Goal: Information Seeking & Learning: Learn about a topic

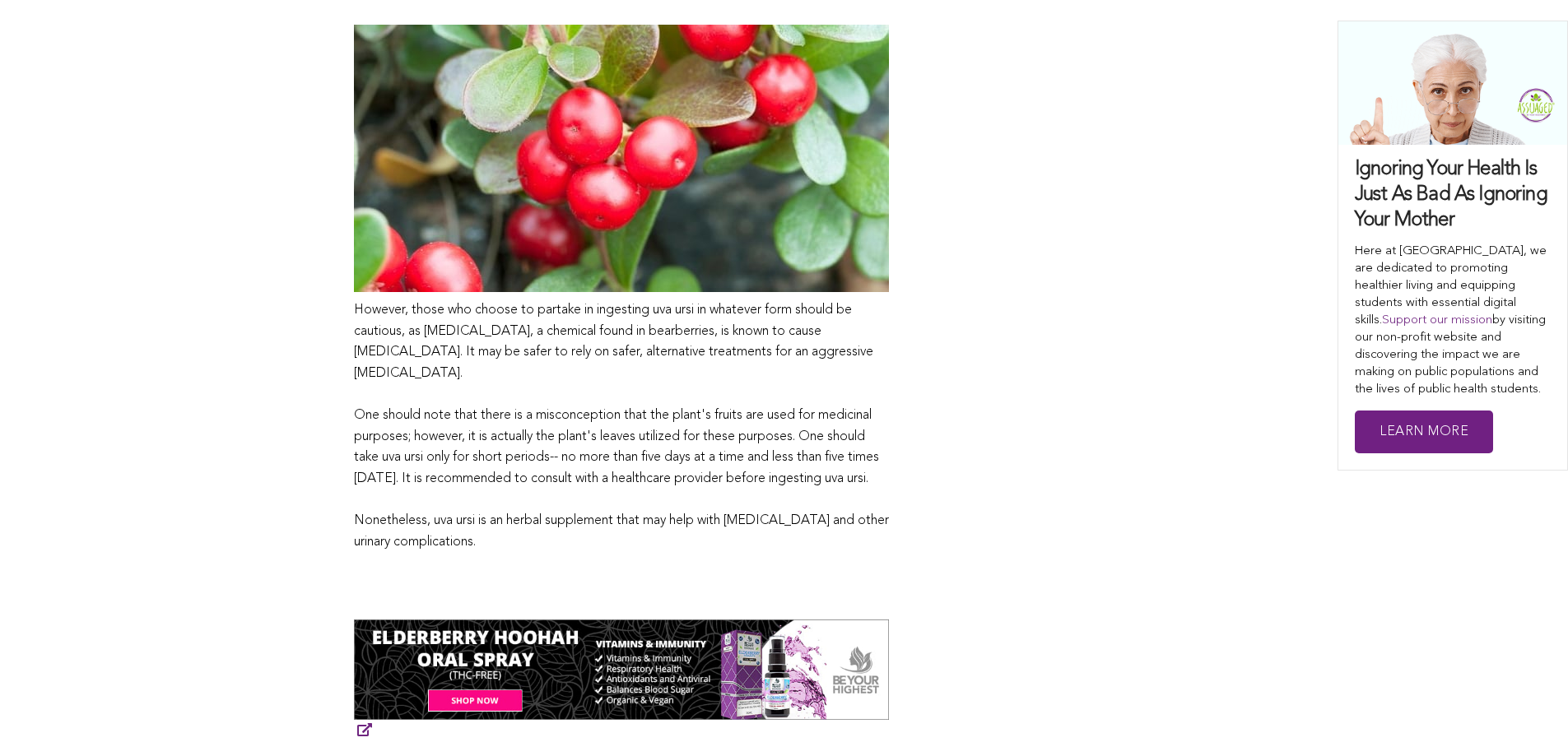
scroll to position [1618, 0]
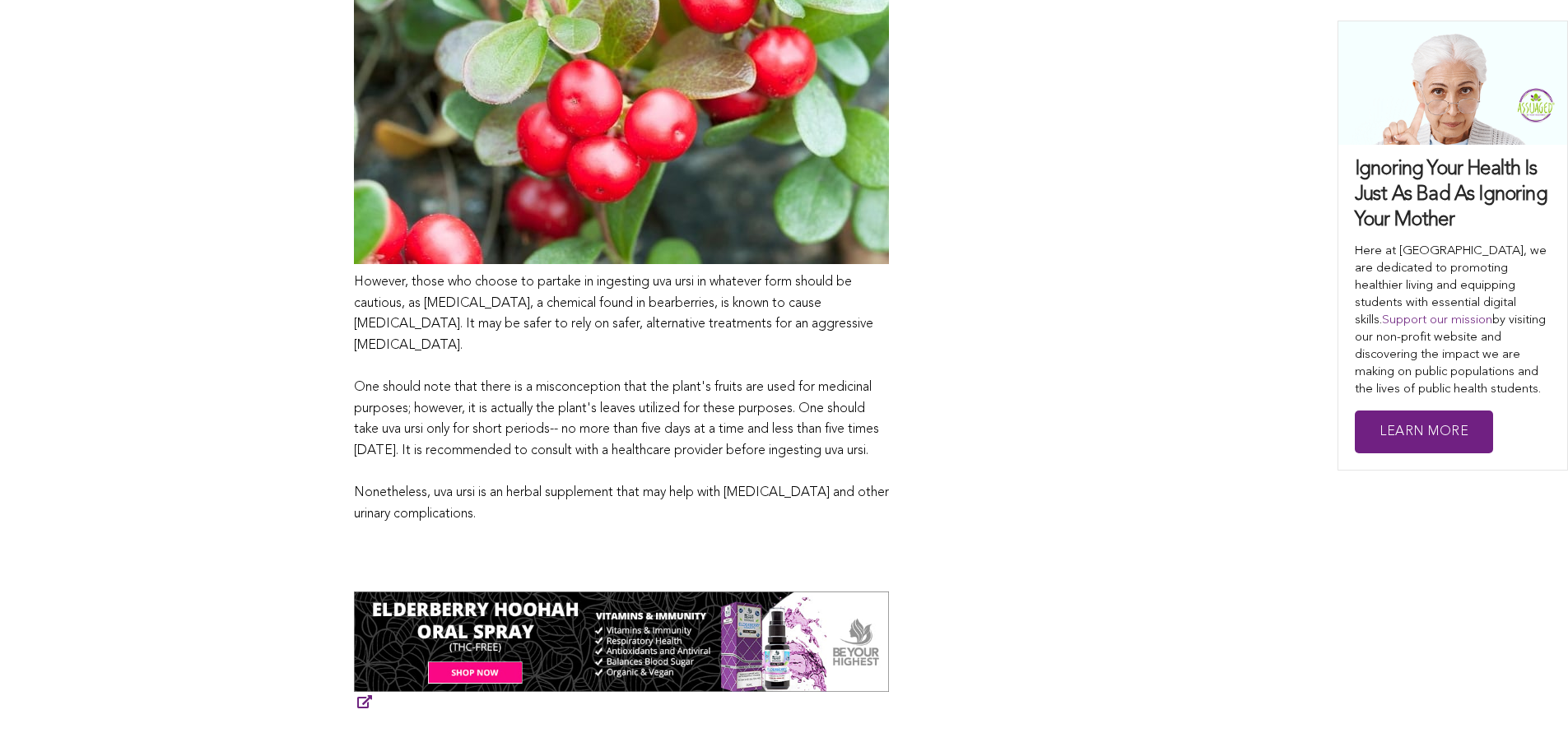
drag, startPoint x: 354, startPoint y: 386, endPoint x: 593, endPoint y: 459, distance: 249.9
click at [591, 460] on p "However, those who choose to partake in ingesting uva ursi in whatever form sho…" at bounding box center [621, 398] width 535 height 252
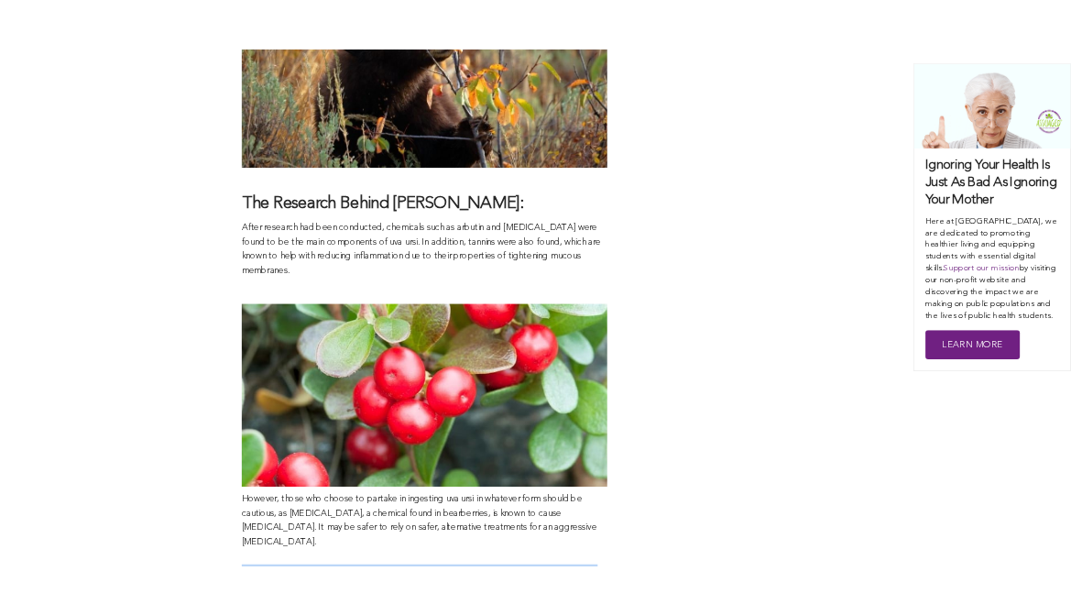
scroll to position [1374, 0]
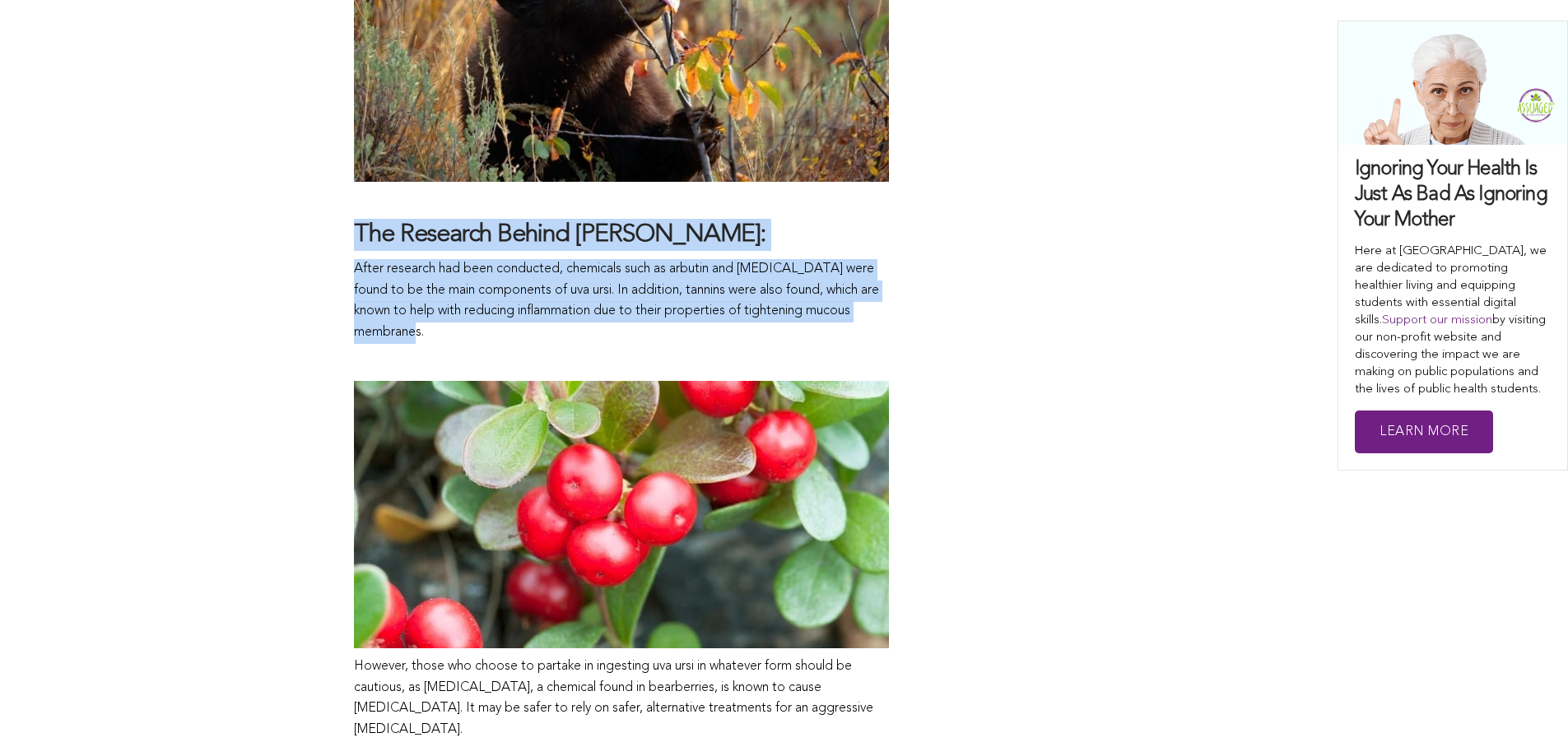
drag, startPoint x: 383, startPoint y: 242, endPoint x: 604, endPoint y: 321, distance: 234.7
copy span "The Research Behind Uva Ursi: After research had been conducted, chemicals such…"
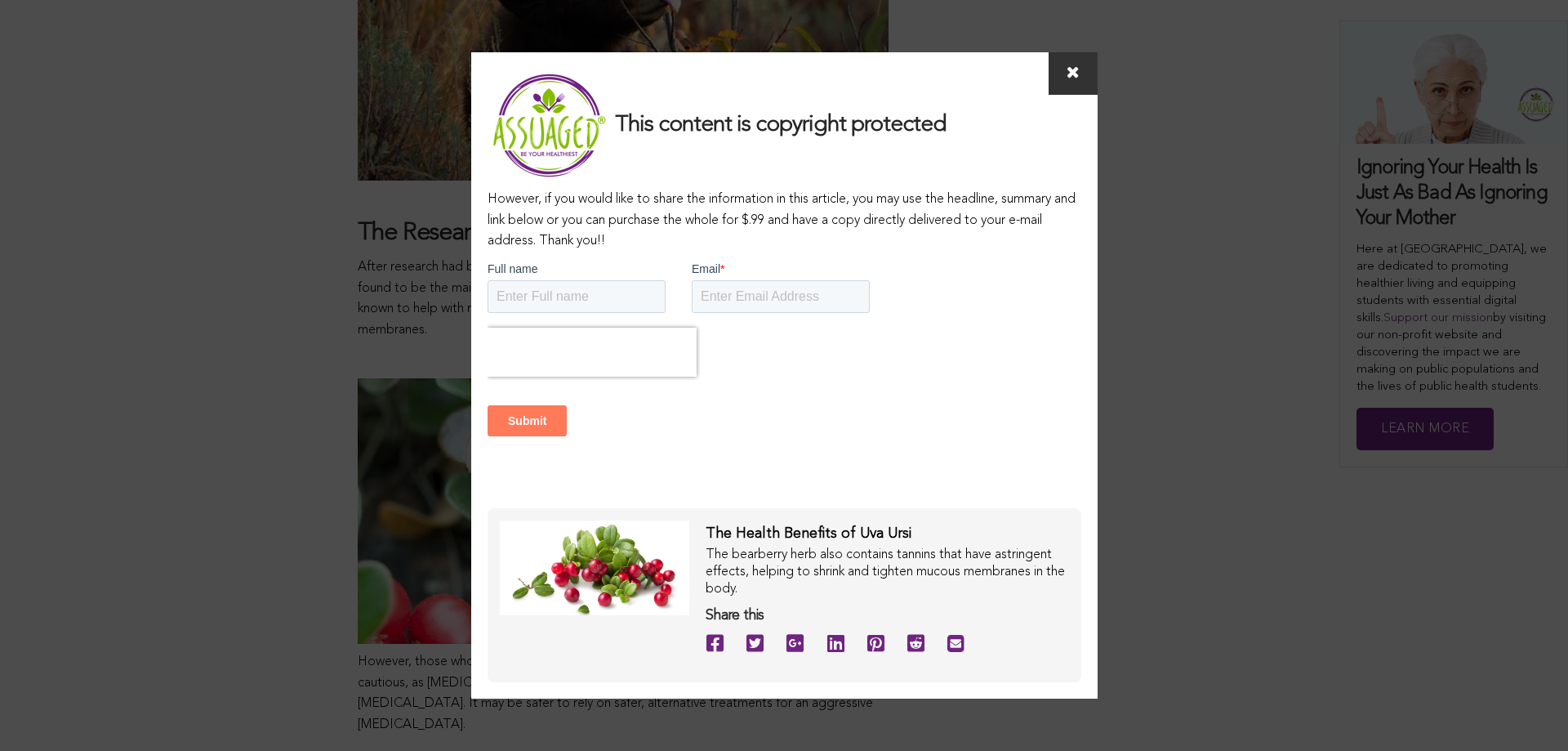
click at [1068, 73] on icon at bounding box center [1073, 71] width 13 height 16
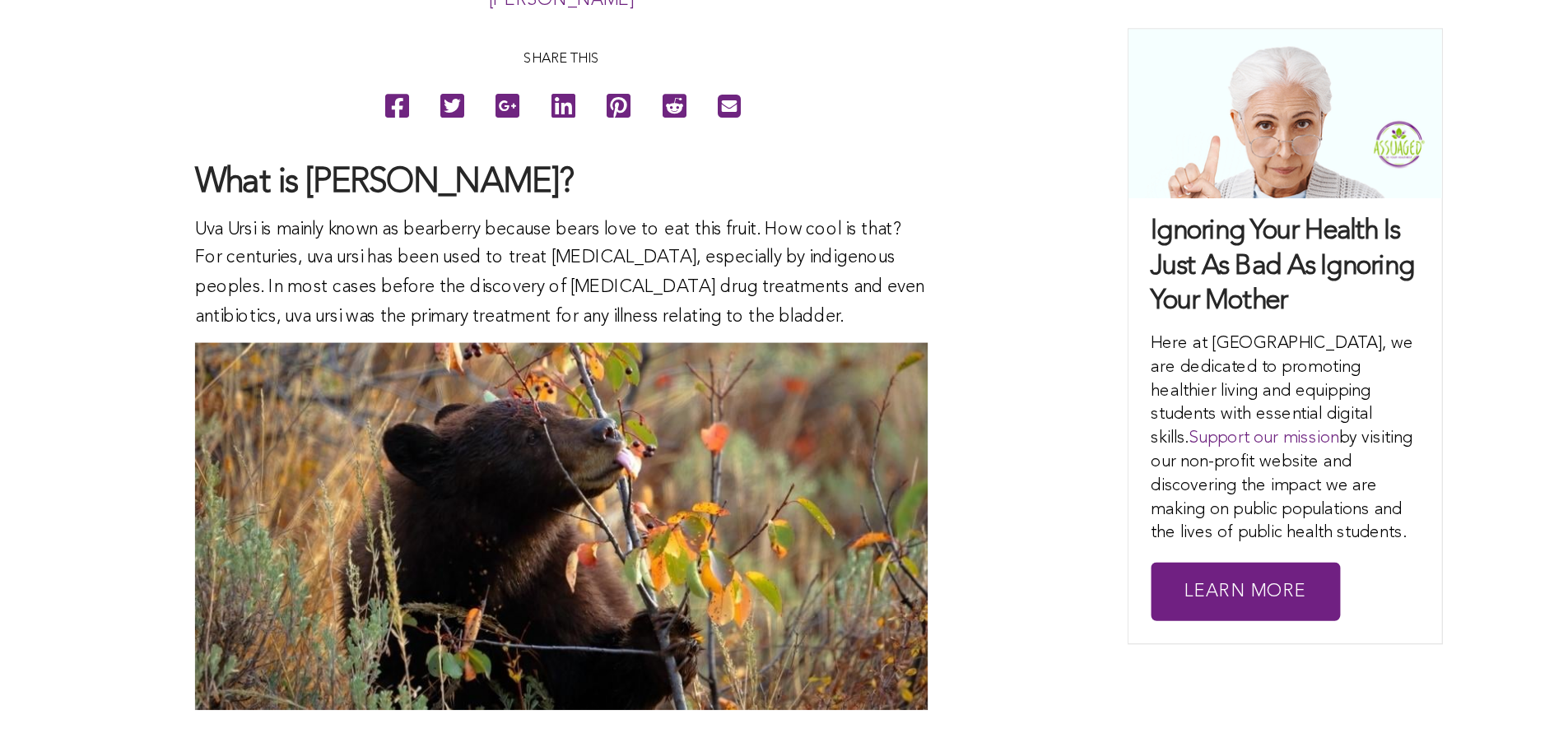
scroll to position [878, 0]
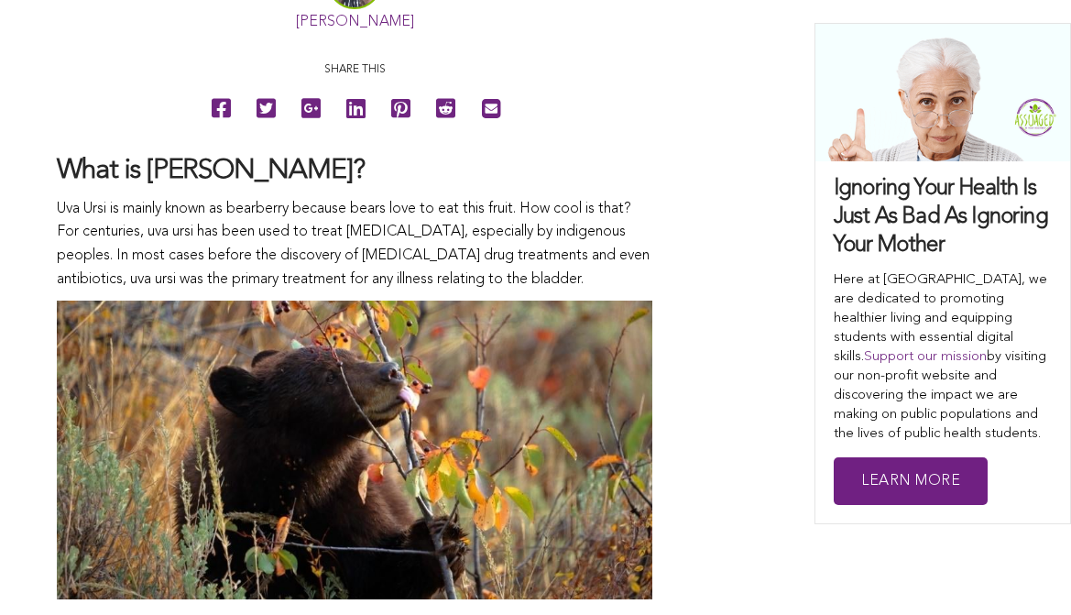
drag, startPoint x: 60, startPoint y: 162, endPoint x: 647, endPoint y: 277, distance: 597.5
copy span "What is [PERSON_NAME]? Uva Ursi is mainly known as bearberry because bears love…"
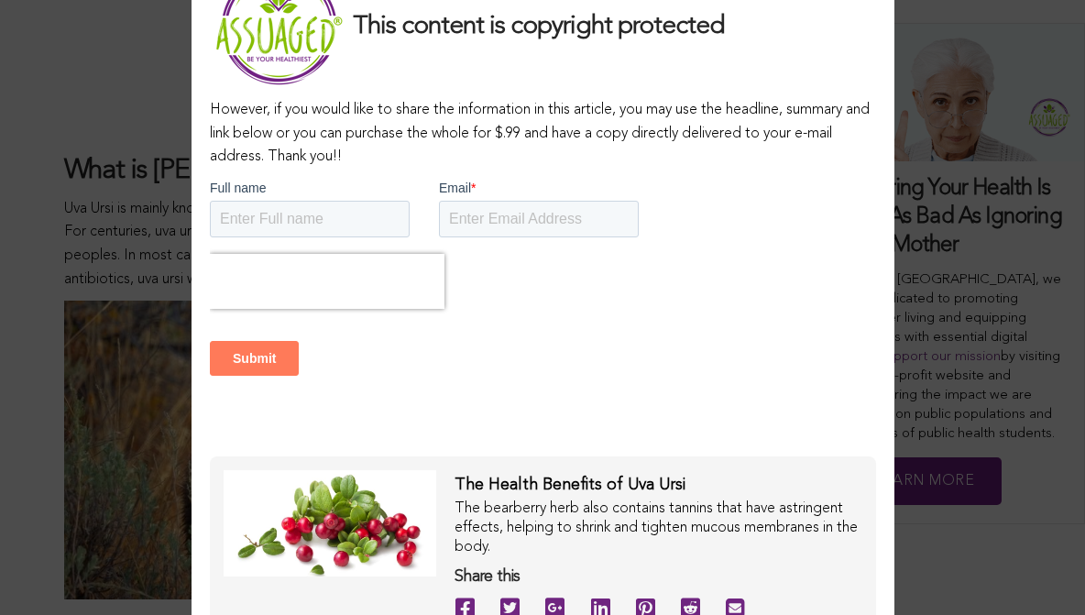
click at [647, 318] on form "Full name Email * Submit" at bounding box center [542, 309] width 666 height 263
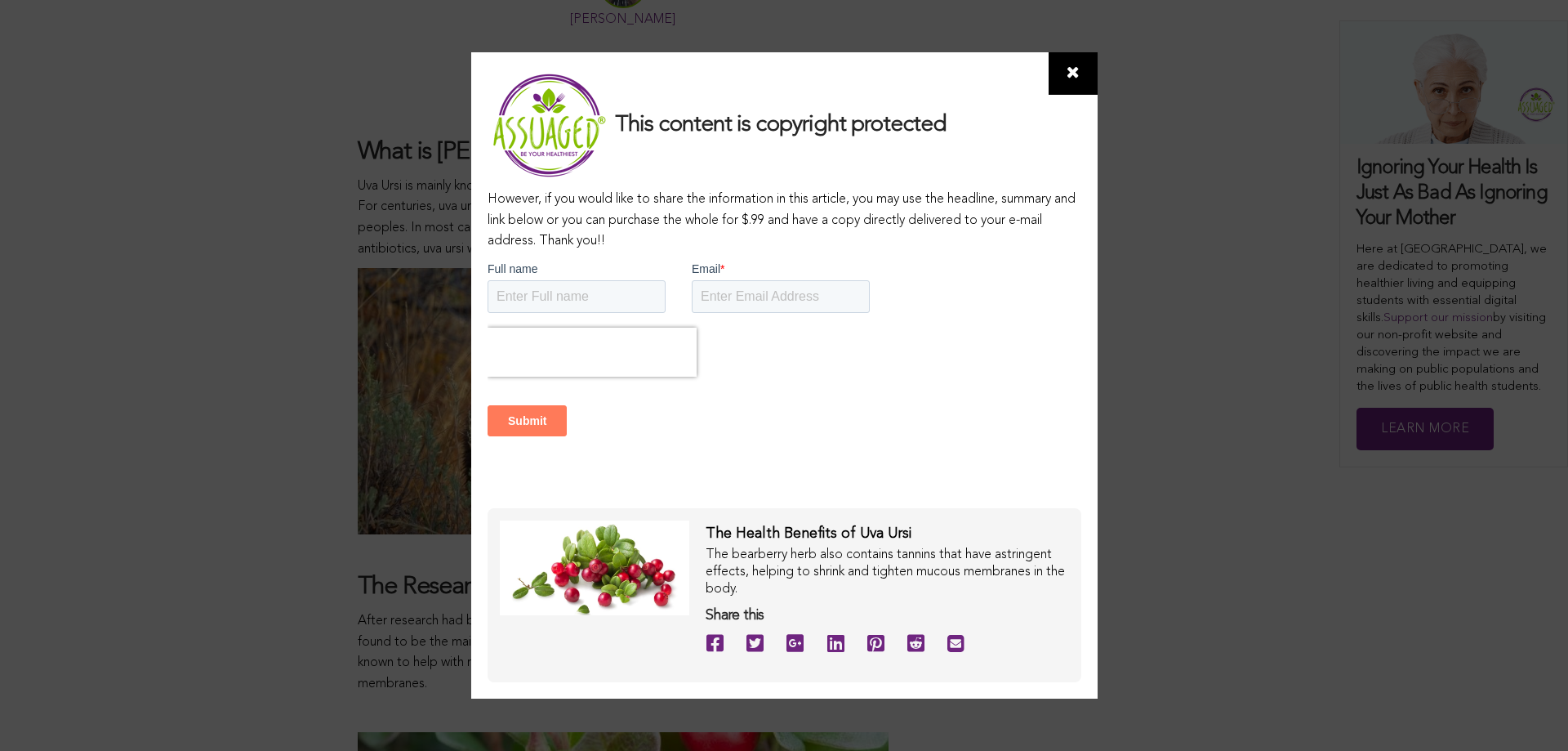
drag, startPoint x: 1069, startPoint y: 55, endPoint x: 1069, endPoint y: 64, distance: 9.0
click at [1069, 61] on span at bounding box center [1073, 74] width 49 height 43
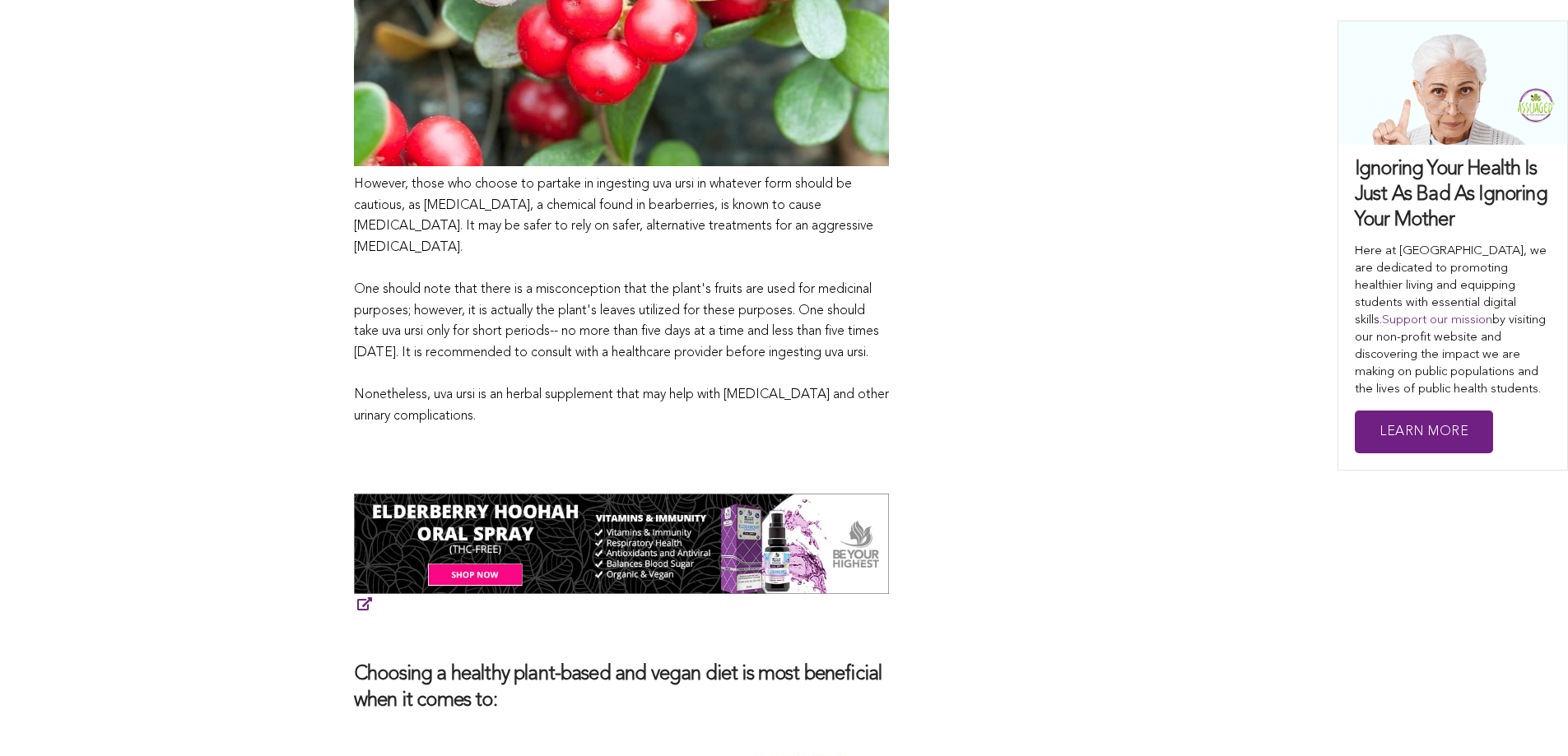
scroll to position [1727, 0]
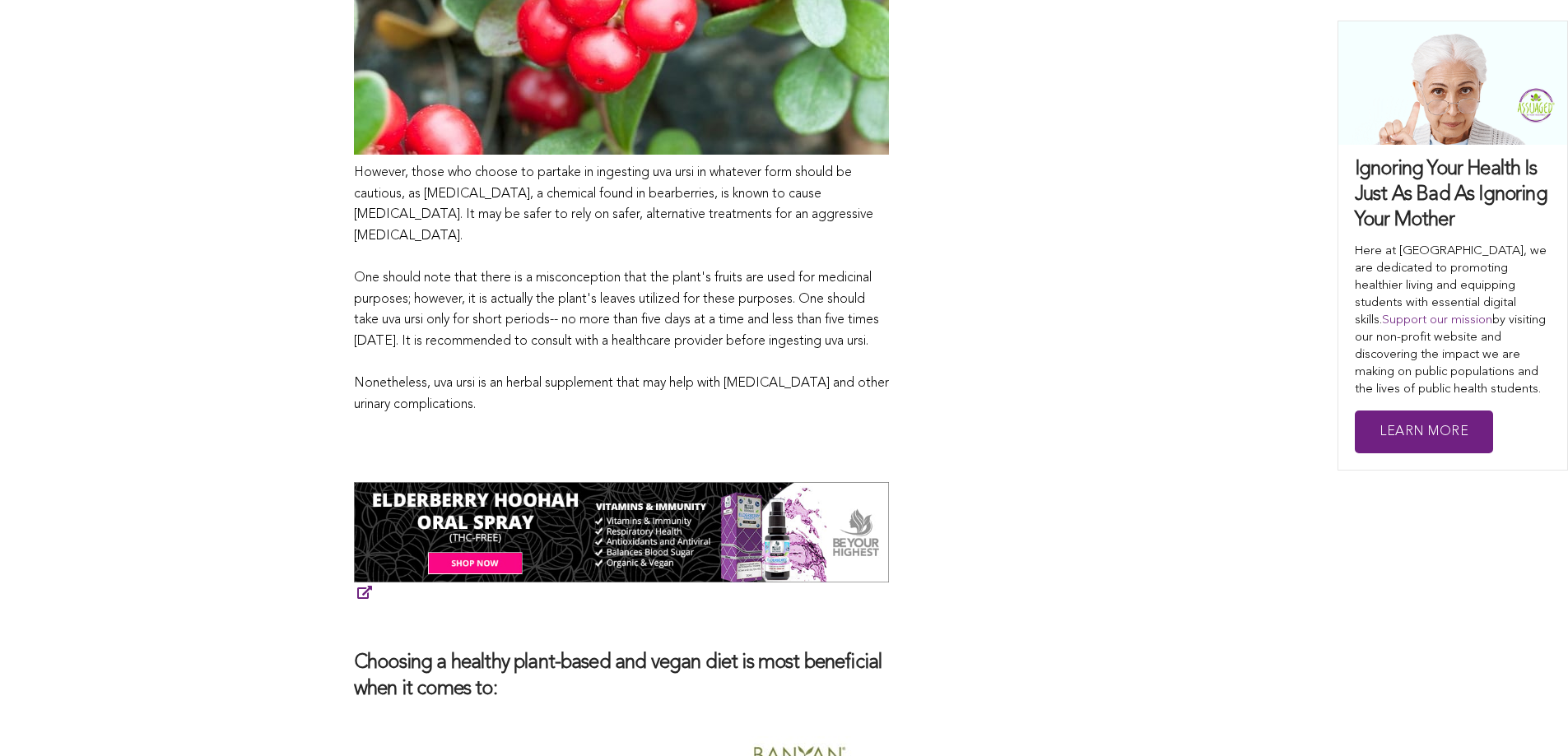
drag, startPoint x: 353, startPoint y: 276, endPoint x: 627, endPoint y: 376, distance: 291.7
click at [637, 418] on div "CONTRIBUTORS [PERSON_NAME] Share this What is Uva Ursi? Uva Ursi is mainly know…" at bounding box center [784, 167] width 1568 height 2247
copy p "One should note that there is a misconception that the plant's fruits are used …"
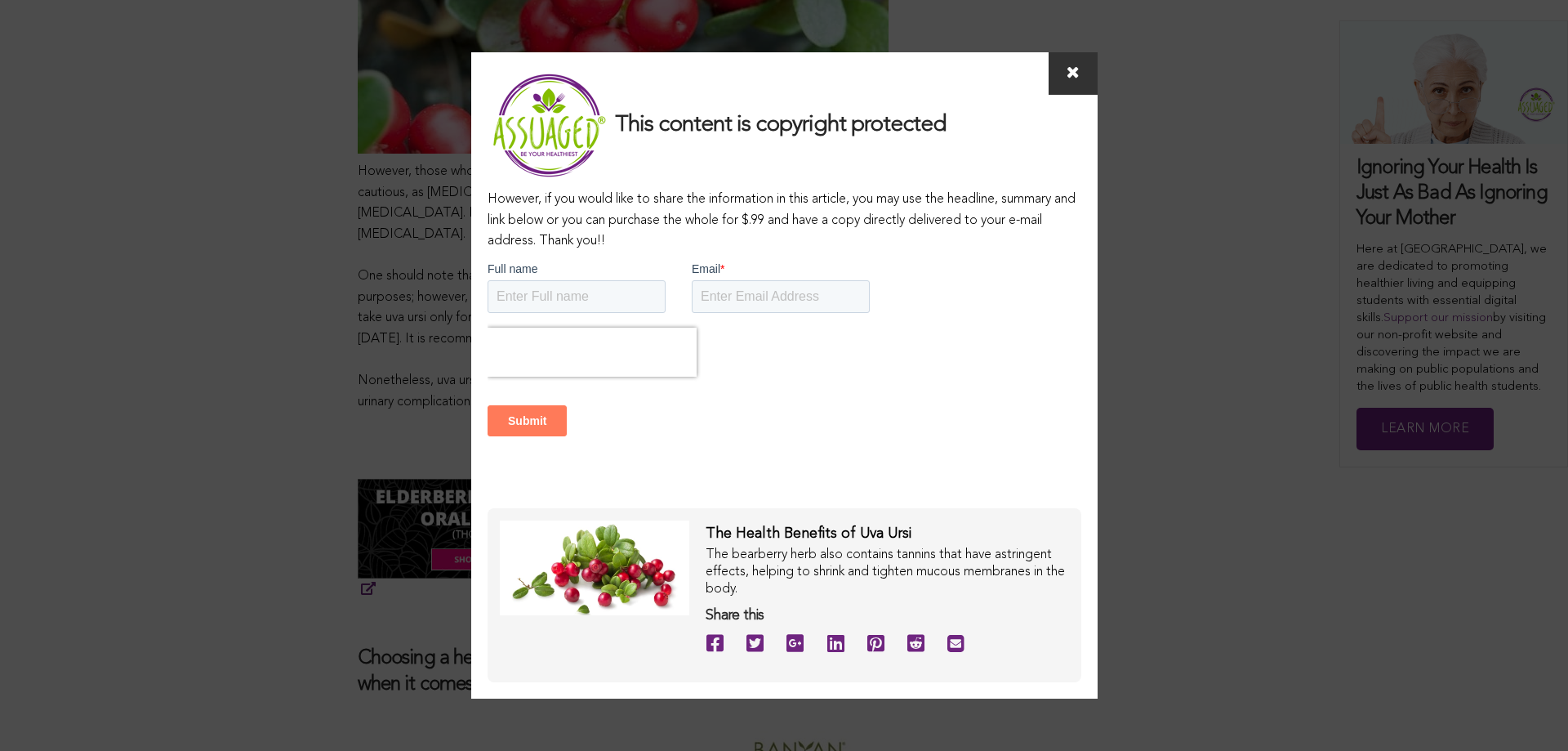
click at [1071, 68] on icon at bounding box center [1073, 71] width 13 height 16
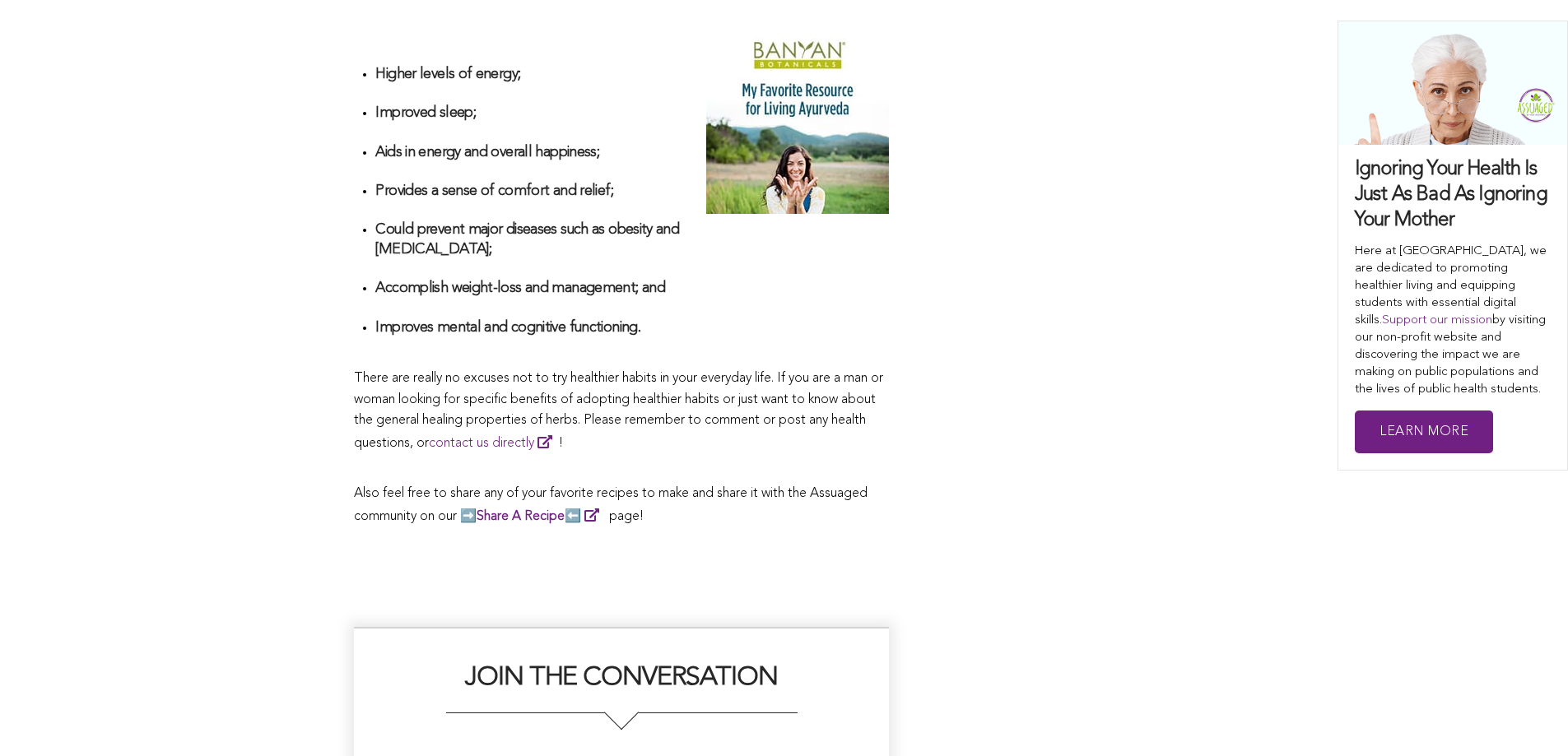
scroll to position [2386, 0]
